Goal: Task Accomplishment & Management: Manage account settings

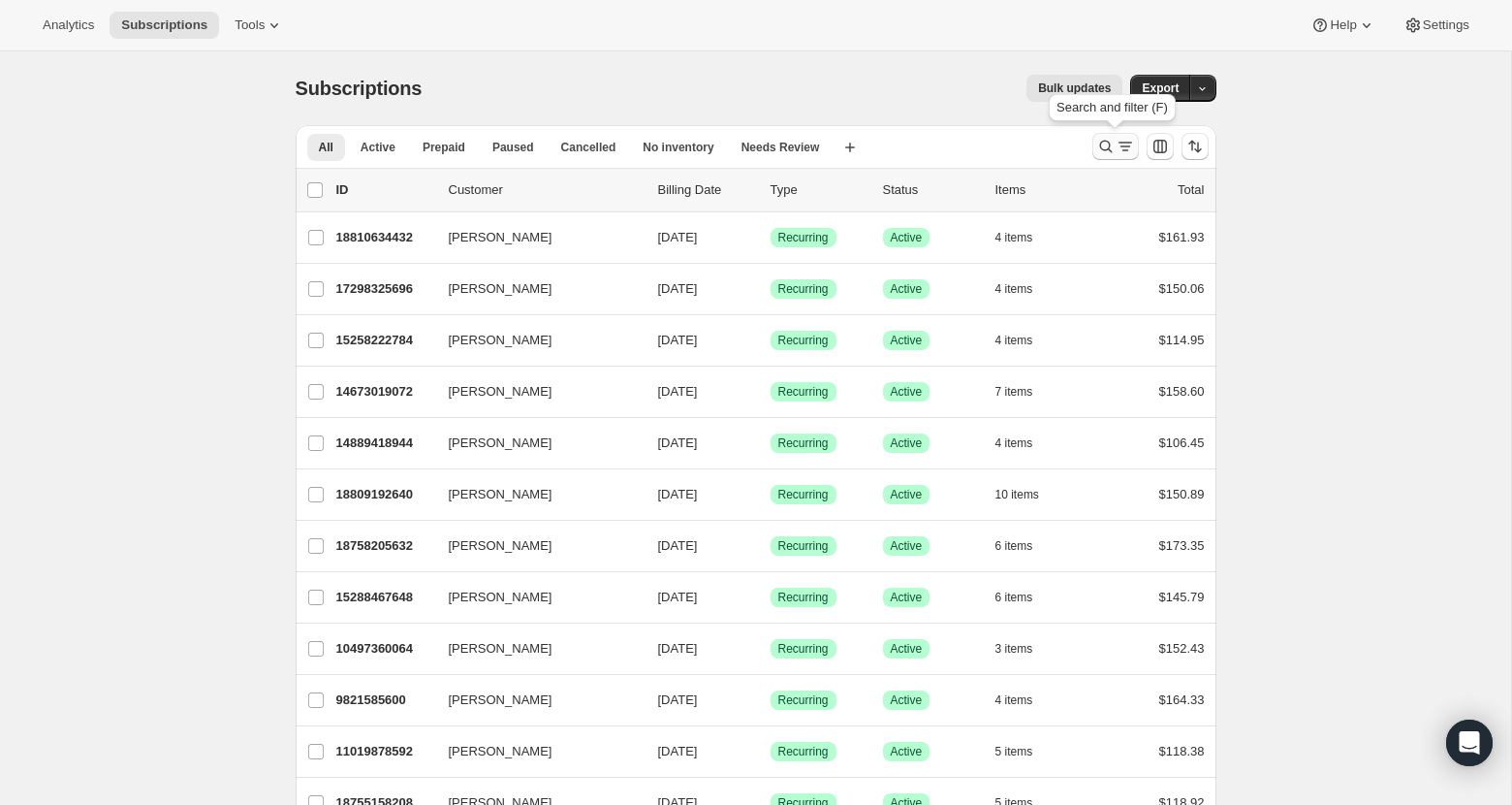
click at [1101, 153] on icon "Search and filter results" at bounding box center [1106, 147] width 20 height 20
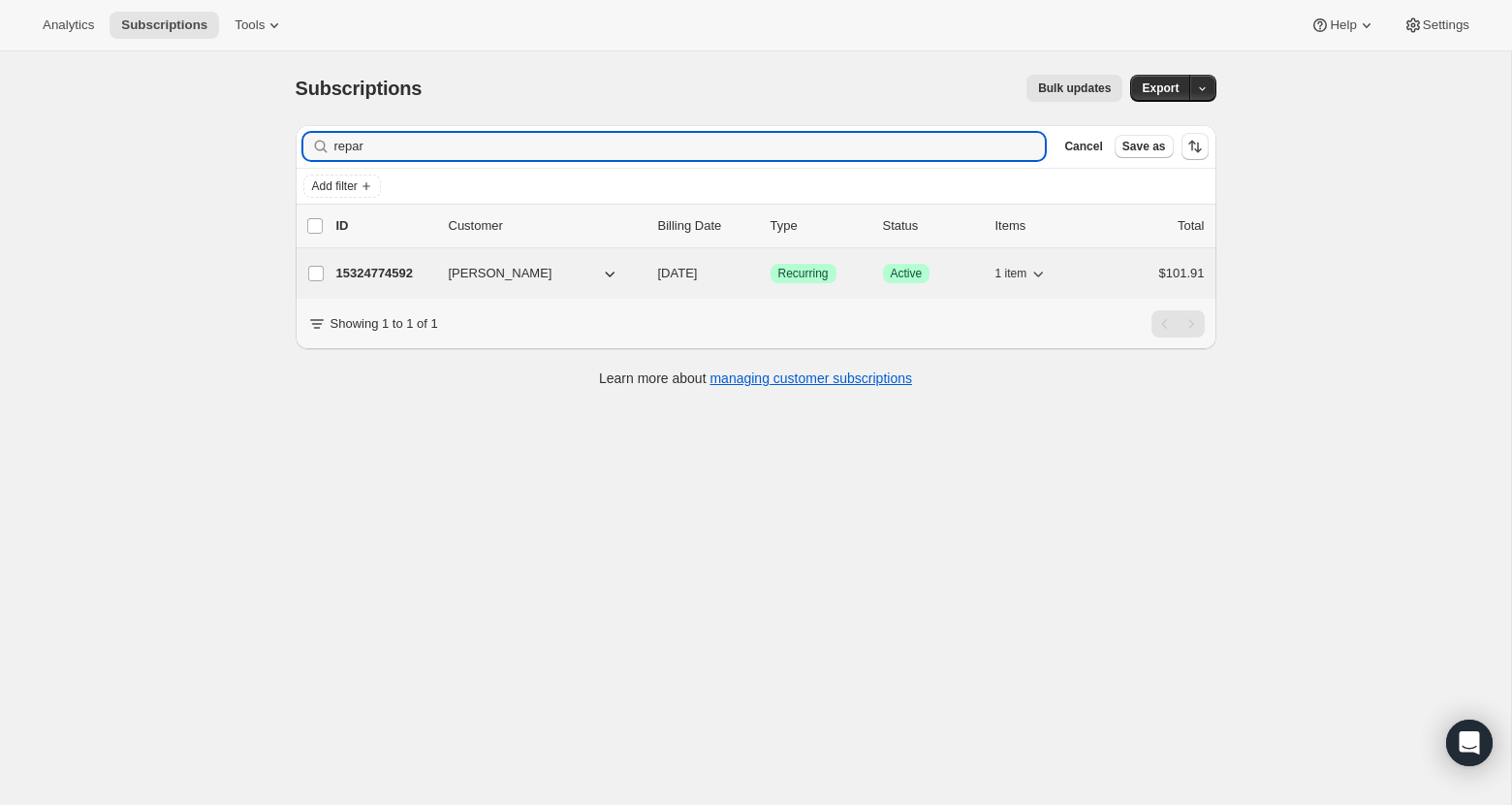
type input "repar"
click at [682, 271] on span "[DATE]" at bounding box center [678, 273] width 40 height 15
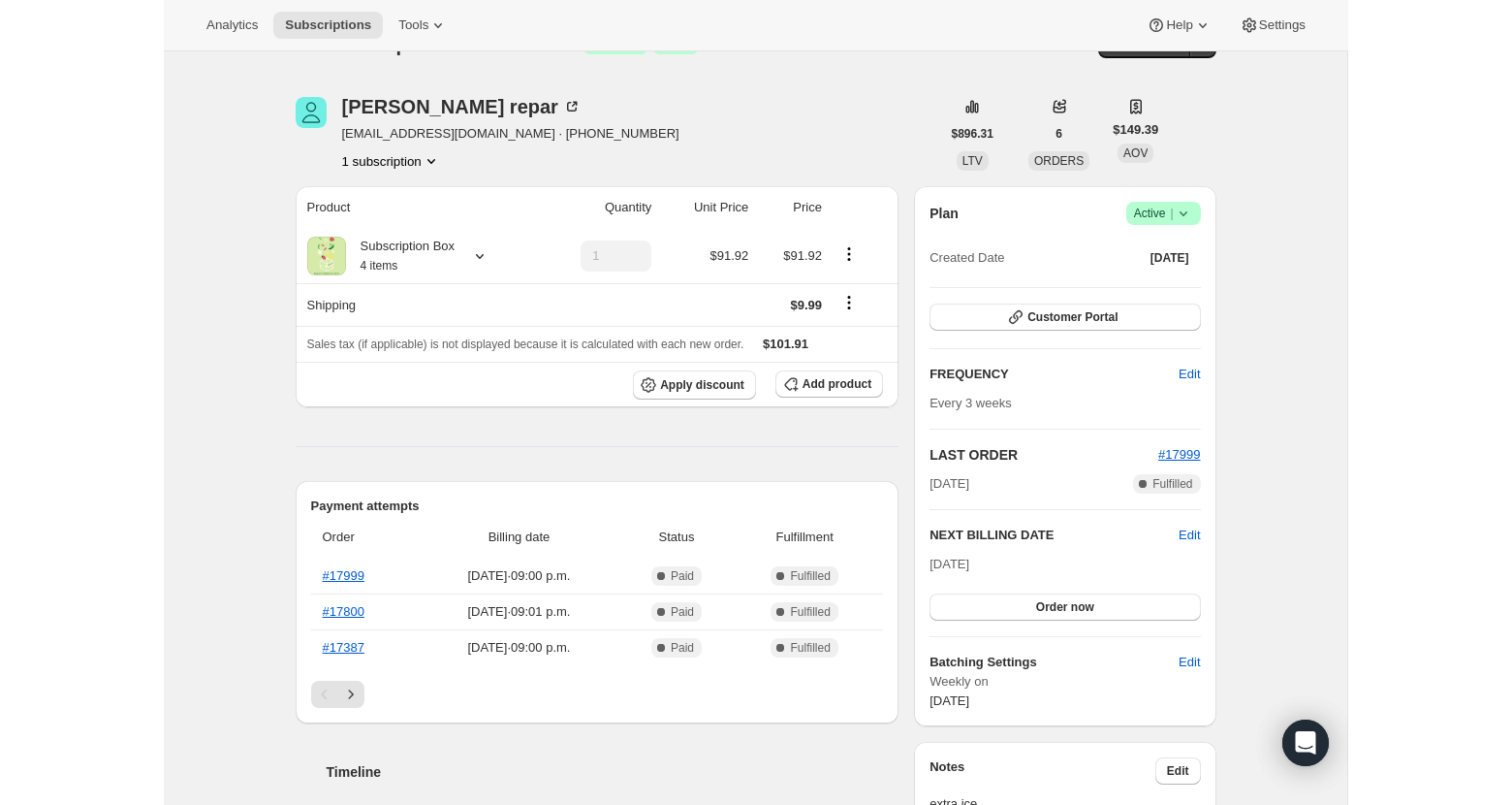
scroll to position [42, 0]
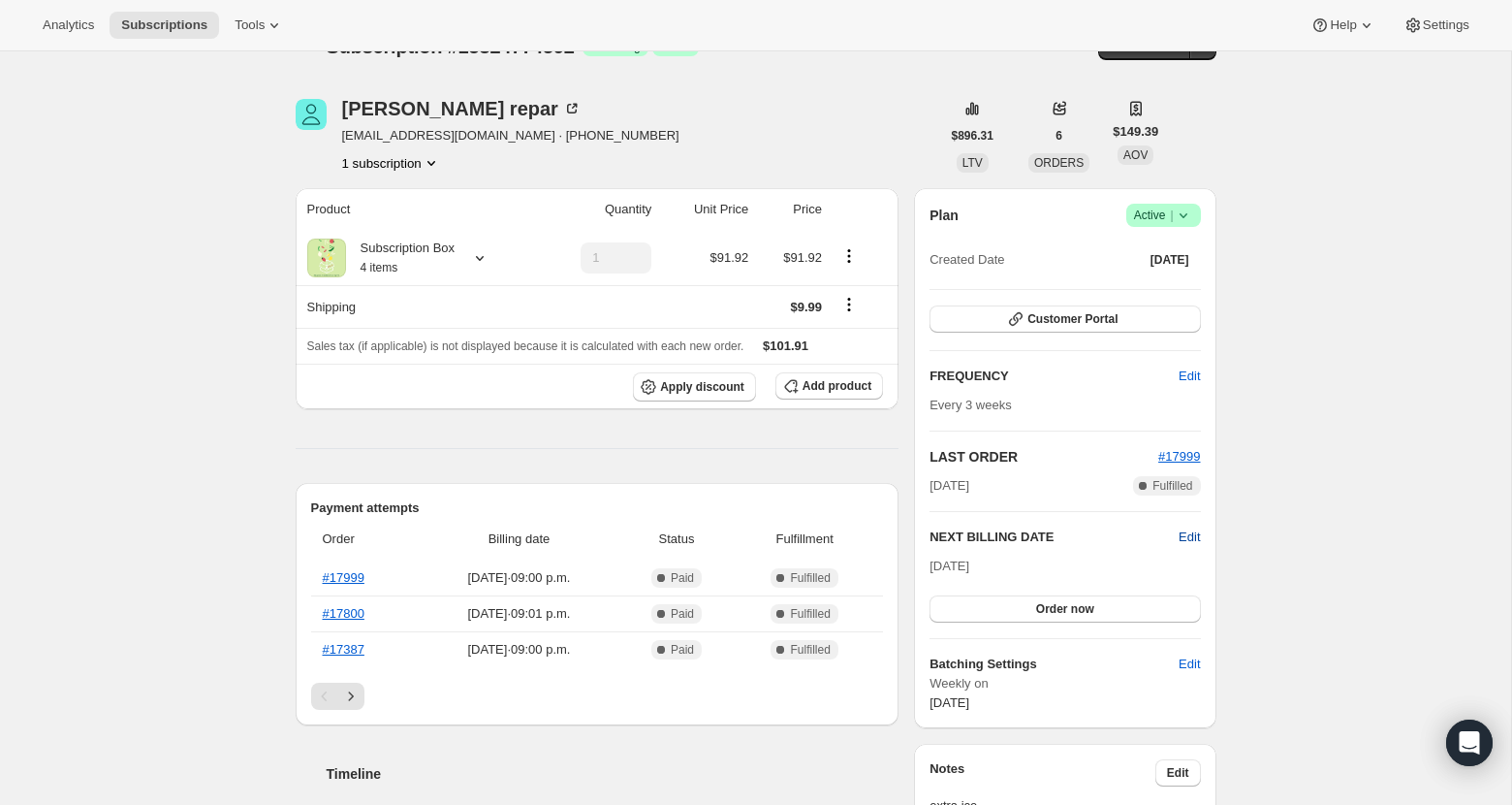
click at [1198, 534] on span "Edit" at bounding box center [1189, 537] width 22 height 20
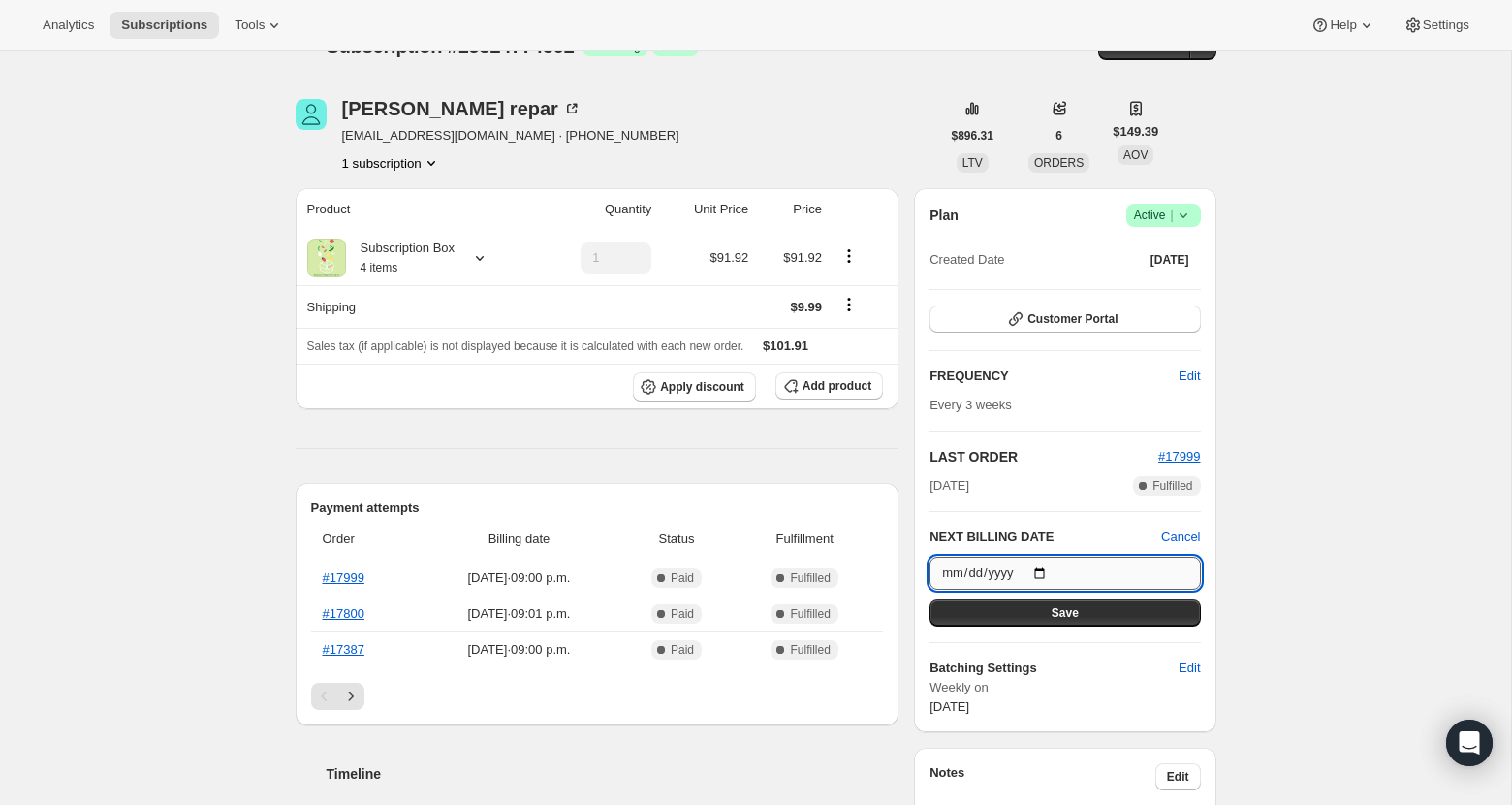
click at [1050, 566] on input "[DATE]" at bounding box center [1064, 572] width 270 height 33
type input "[DATE]"
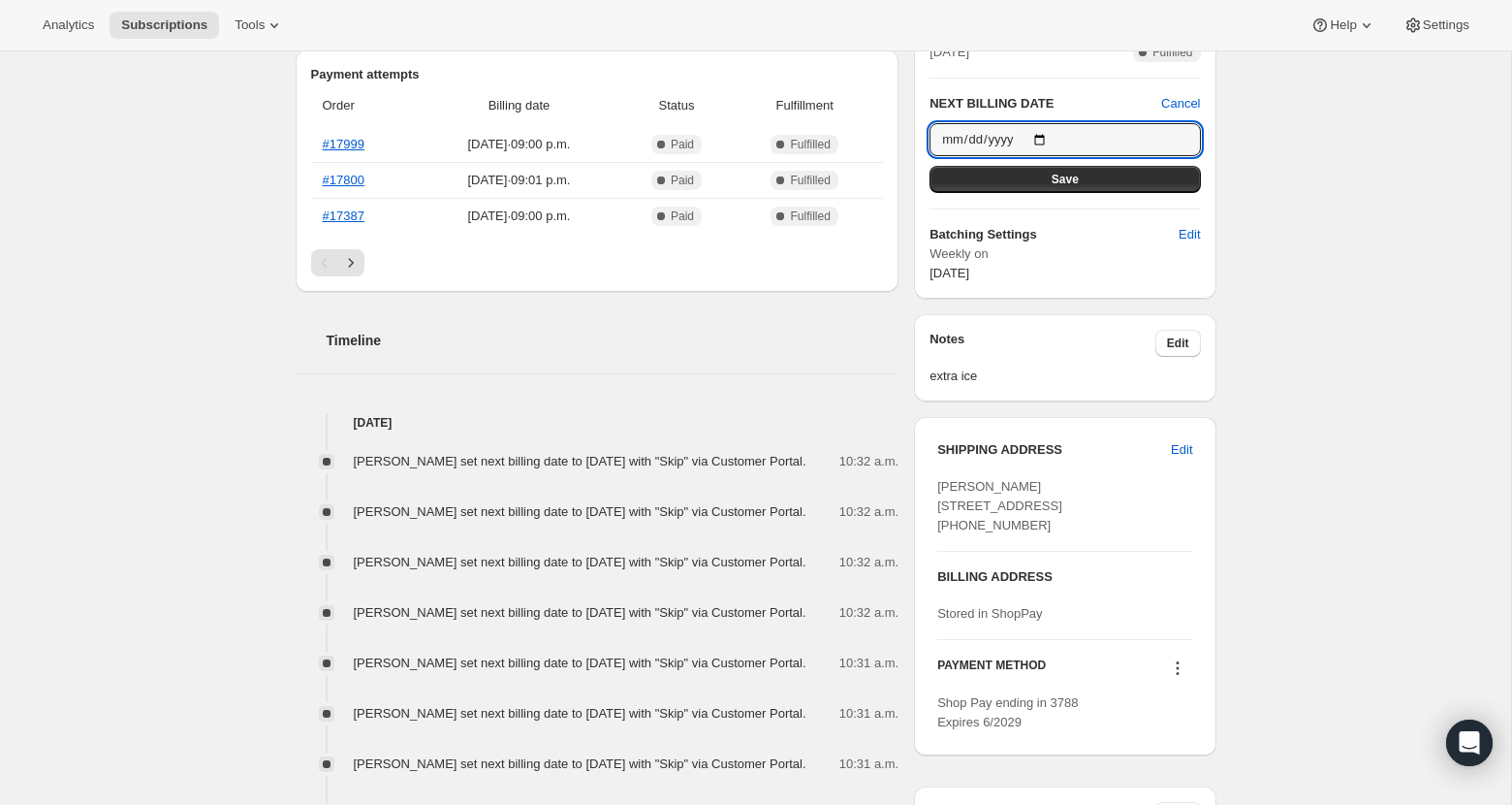
scroll to position [476, 0]
